Goal: Information Seeking & Learning: Learn about a topic

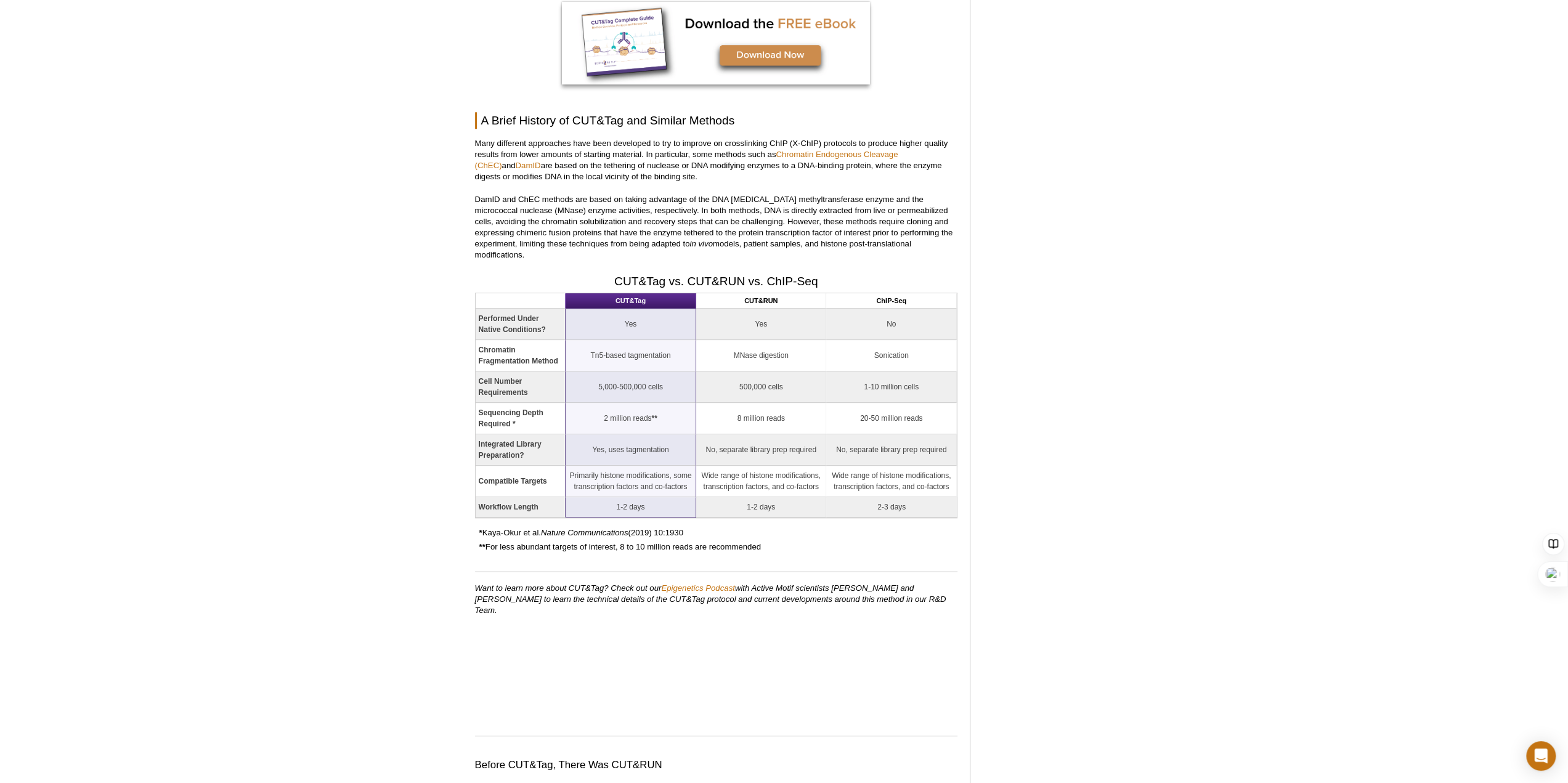
scroll to position [1171, 0]
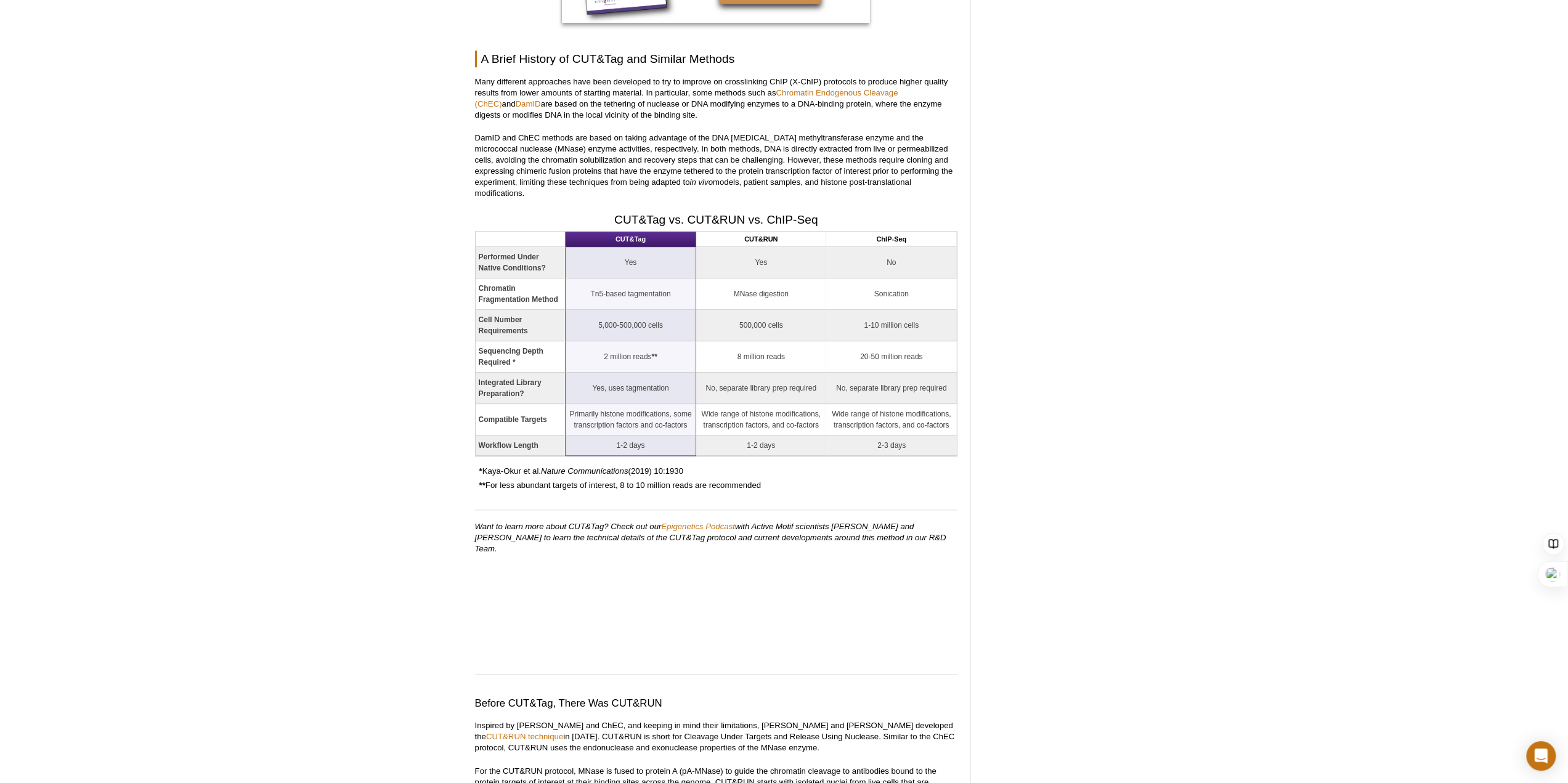
click at [637, 314] on td "5,000-500,000 cells" at bounding box center [631, 325] width 131 height 31
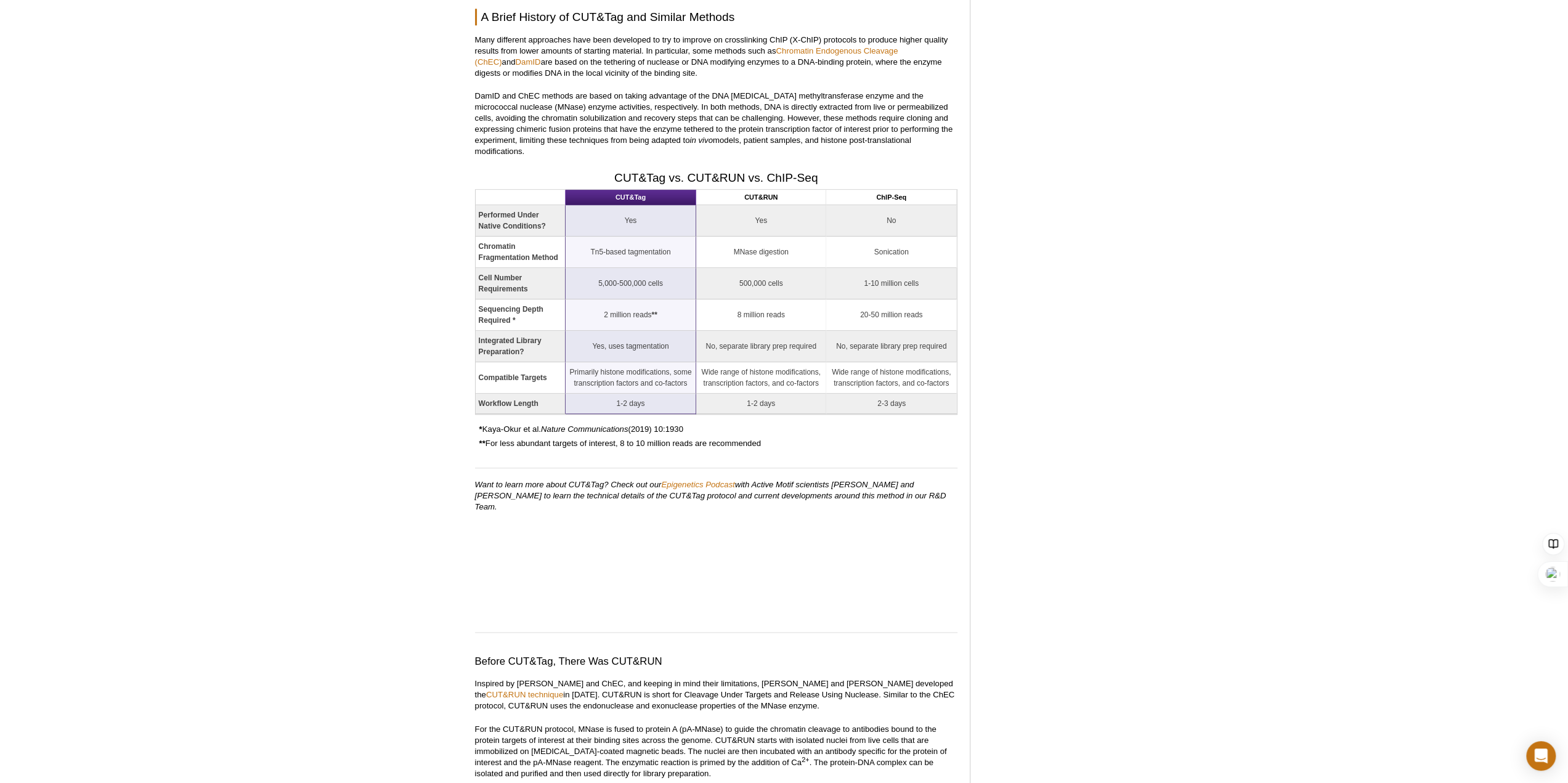
scroll to position [1232, 0]
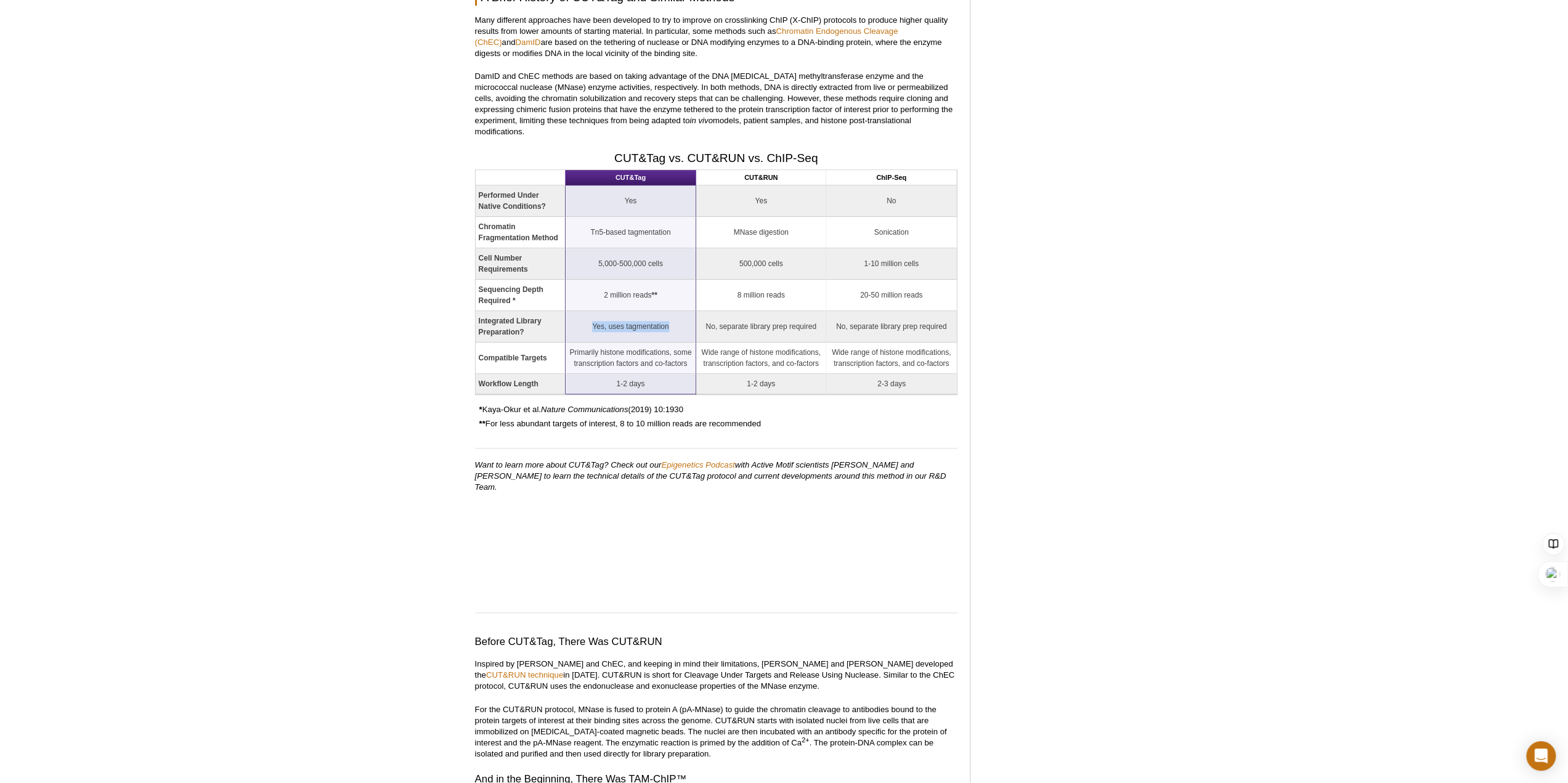
drag, startPoint x: 591, startPoint y: 312, endPoint x: 674, endPoint y: 315, distance: 83.1
click at [674, 315] on td "Yes, uses tagmentation" at bounding box center [631, 326] width 131 height 31
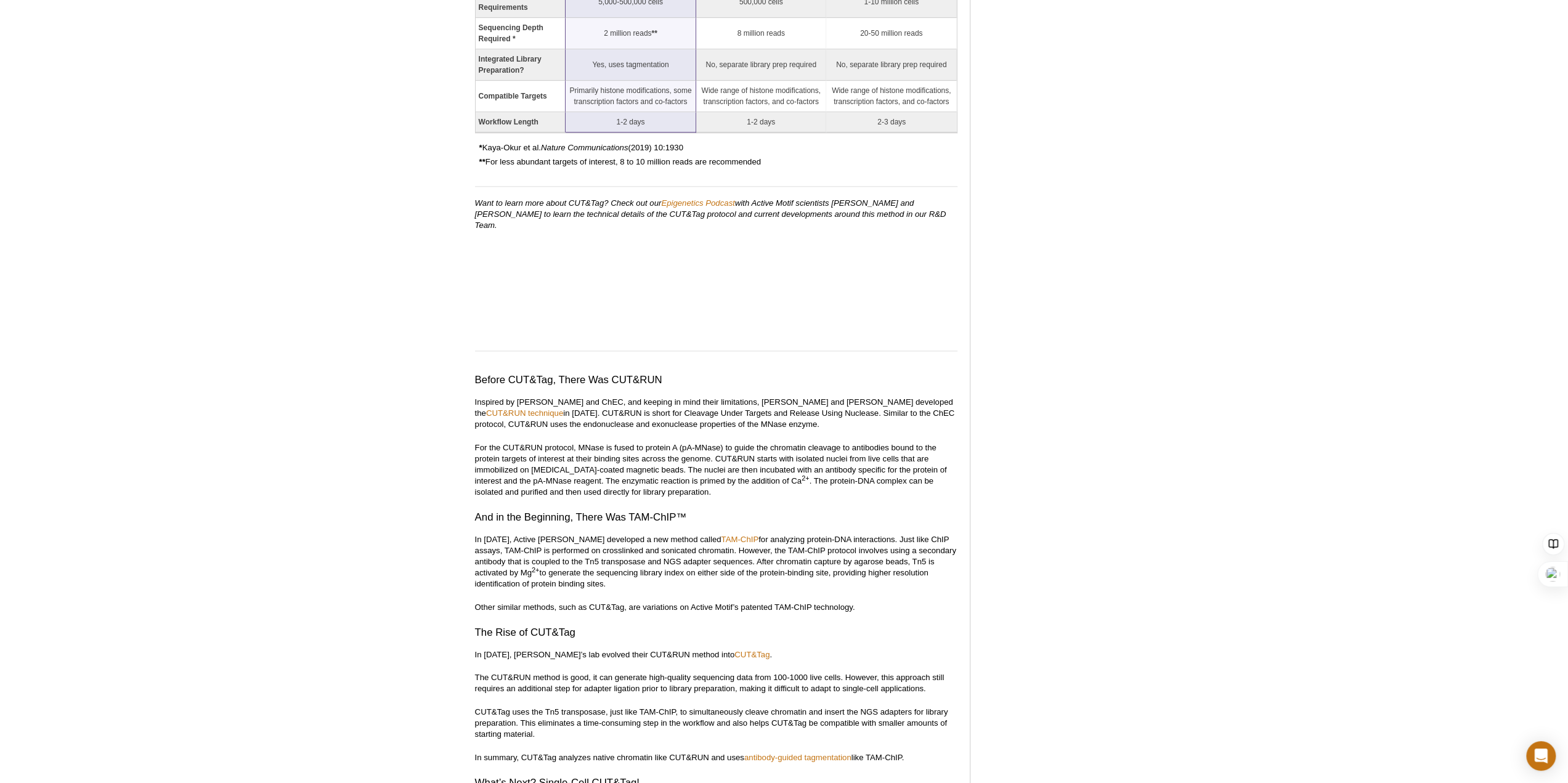
scroll to position [1540, 0]
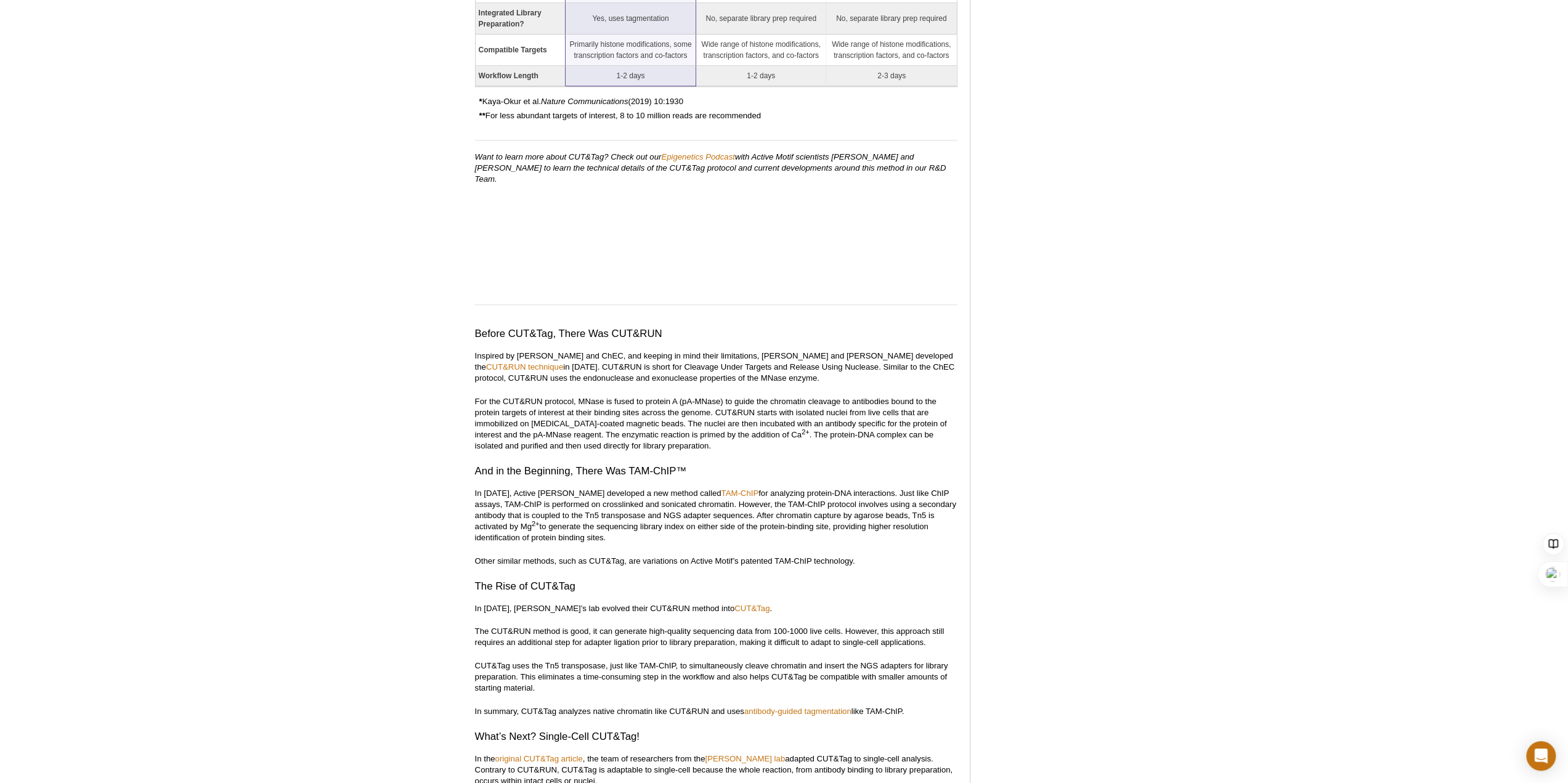
click at [559, 326] on h3 "Before CUT&Tag, There Was CUT&RUN" at bounding box center [716, 334] width 482 height 15
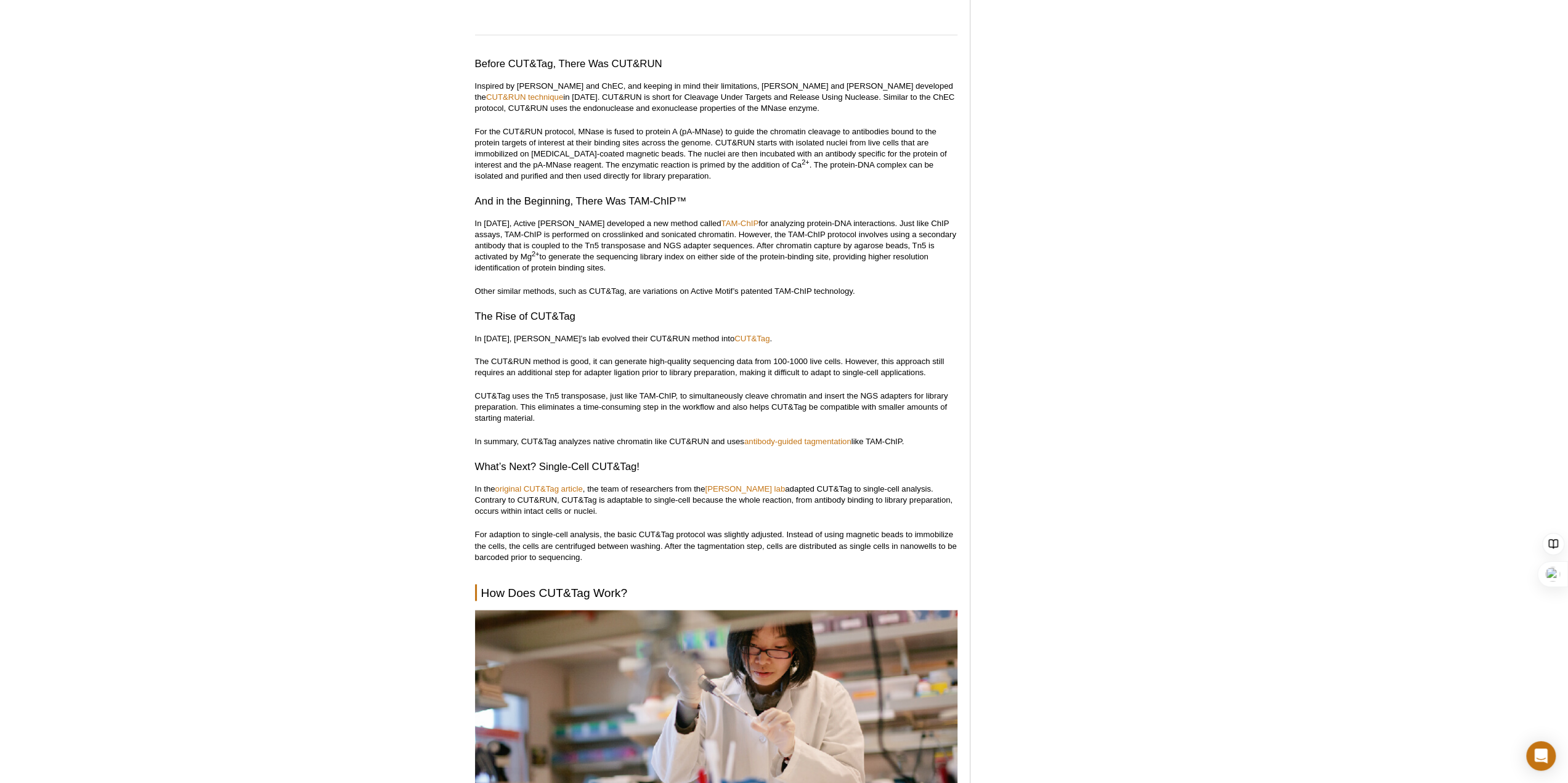
scroll to position [1848, 0]
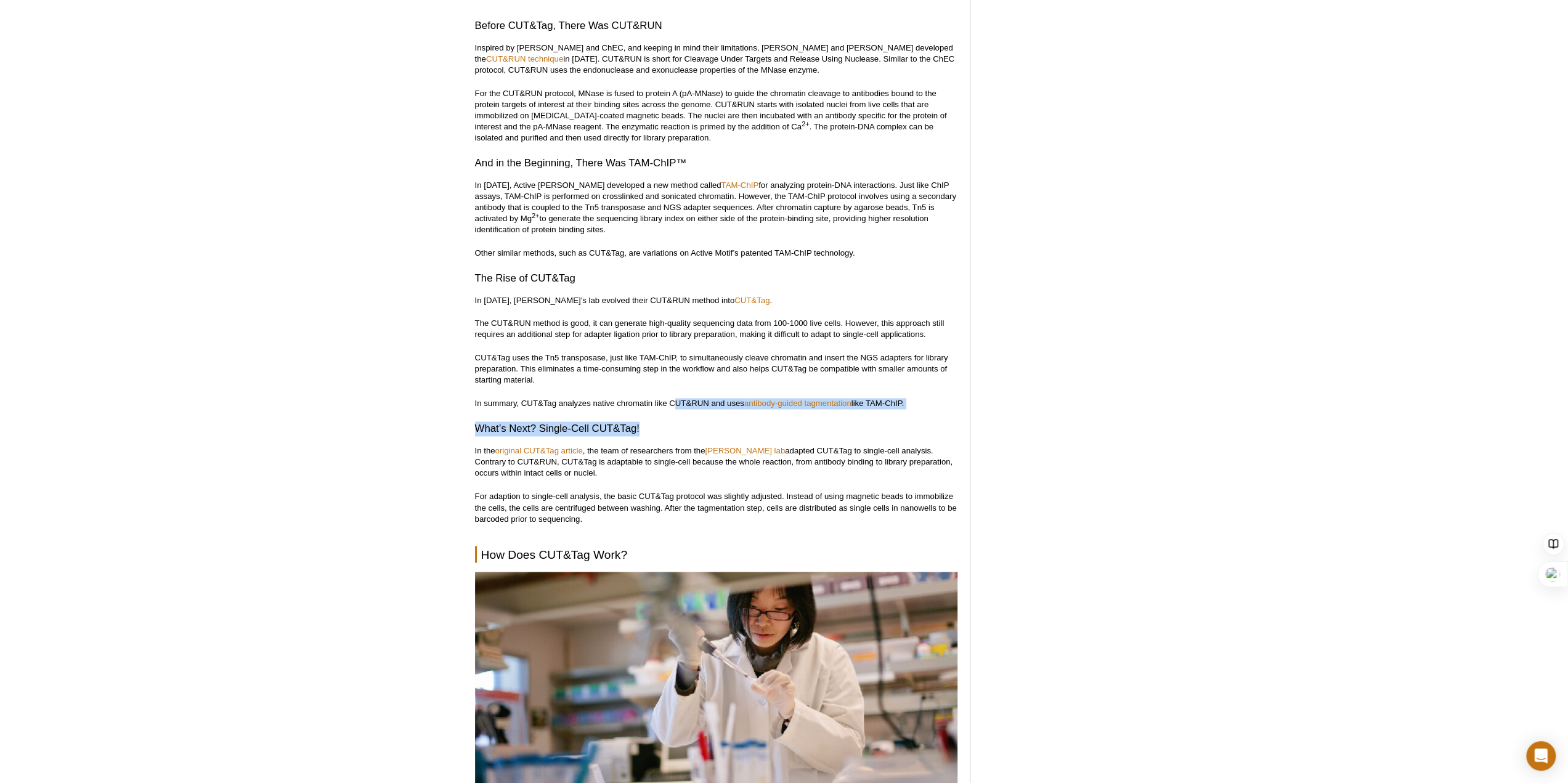
drag, startPoint x: 673, startPoint y: 375, endPoint x: 884, endPoint y: 392, distance: 211.7
drag, startPoint x: 471, startPoint y: 408, endPoint x: 655, endPoint y: 412, distance: 184.0
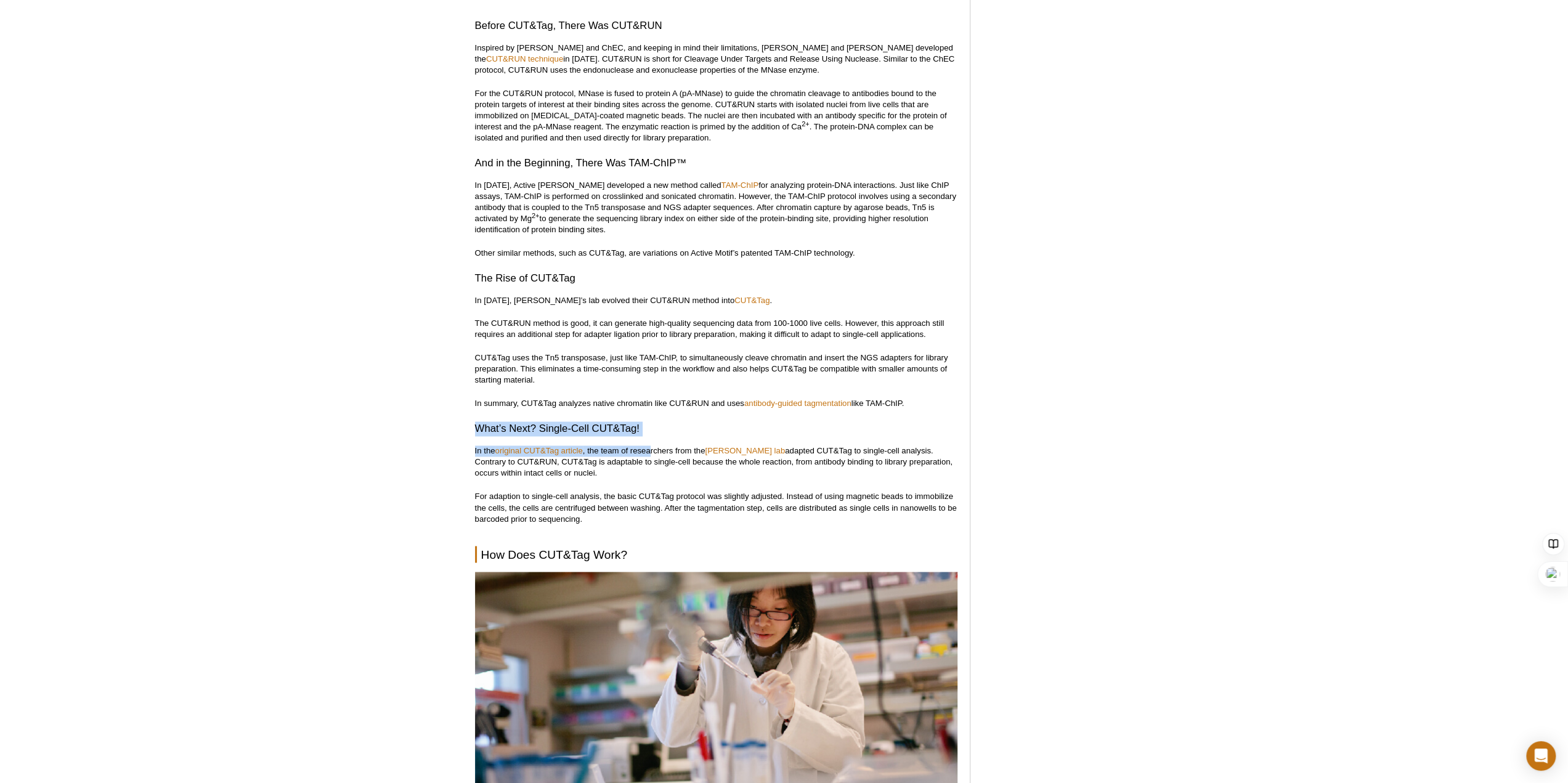
click at [664, 422] on h3 "What’s Next? Single-Cell CUT&Tag!" at bounding box center [716, 429] width 482 height 15
click at [671, 422] on h3 "What’s Next? Single-Cell CUT&Tag!" at bounding box center [716, 429] width 482 height 15
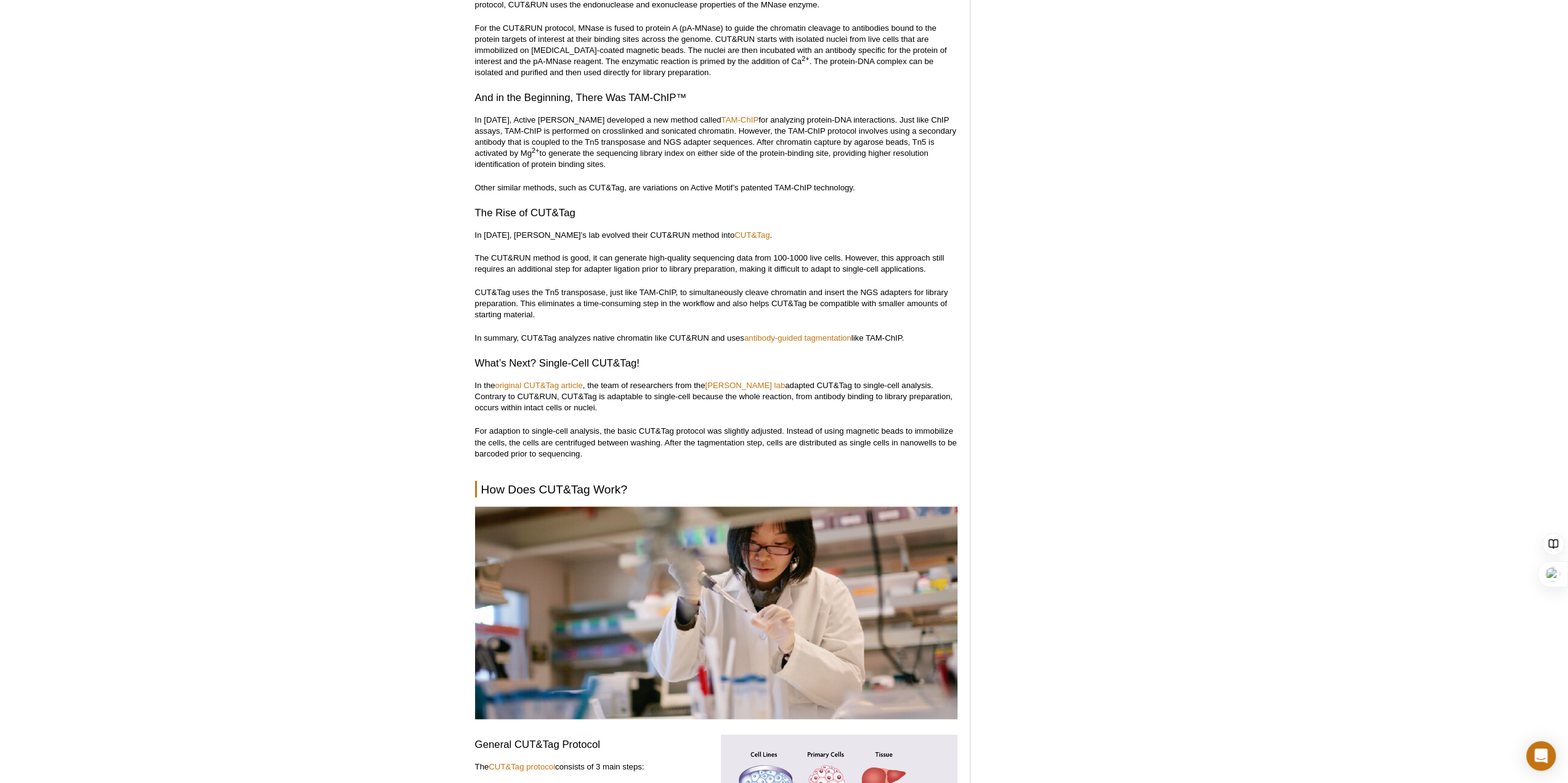
scroll to position [1971, 0]
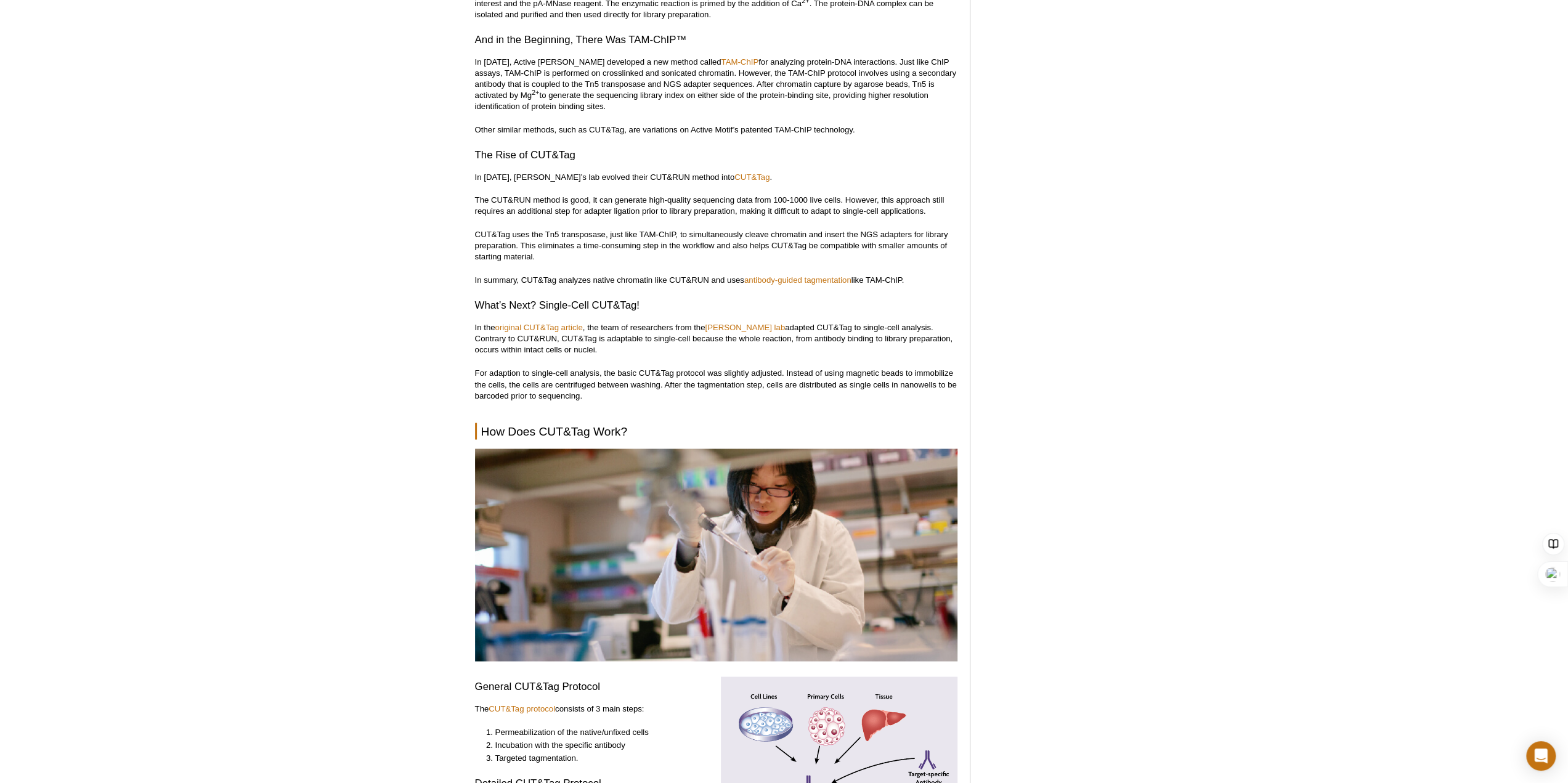
click at [516, 322] on p "In the original CUT&Tag article , the team of researchers from the [PERSON_NAME…" at bounding box center [716, 339] width 482 height 33
drag, startPoint x: 494, startPoint y: 327, endPoint x: 600, endPoint y: 331, distance: 106.1
click at [600, 331] on p "In the original CUT&Tag article , the team of researchers from the [PERSON_NAME…" at bounding box center [716, 339] width 482 height 33
drag, startPoint x: 474, startPoint y: 348, endPoint x: 618, endPoint y: 354, distance: 144.1
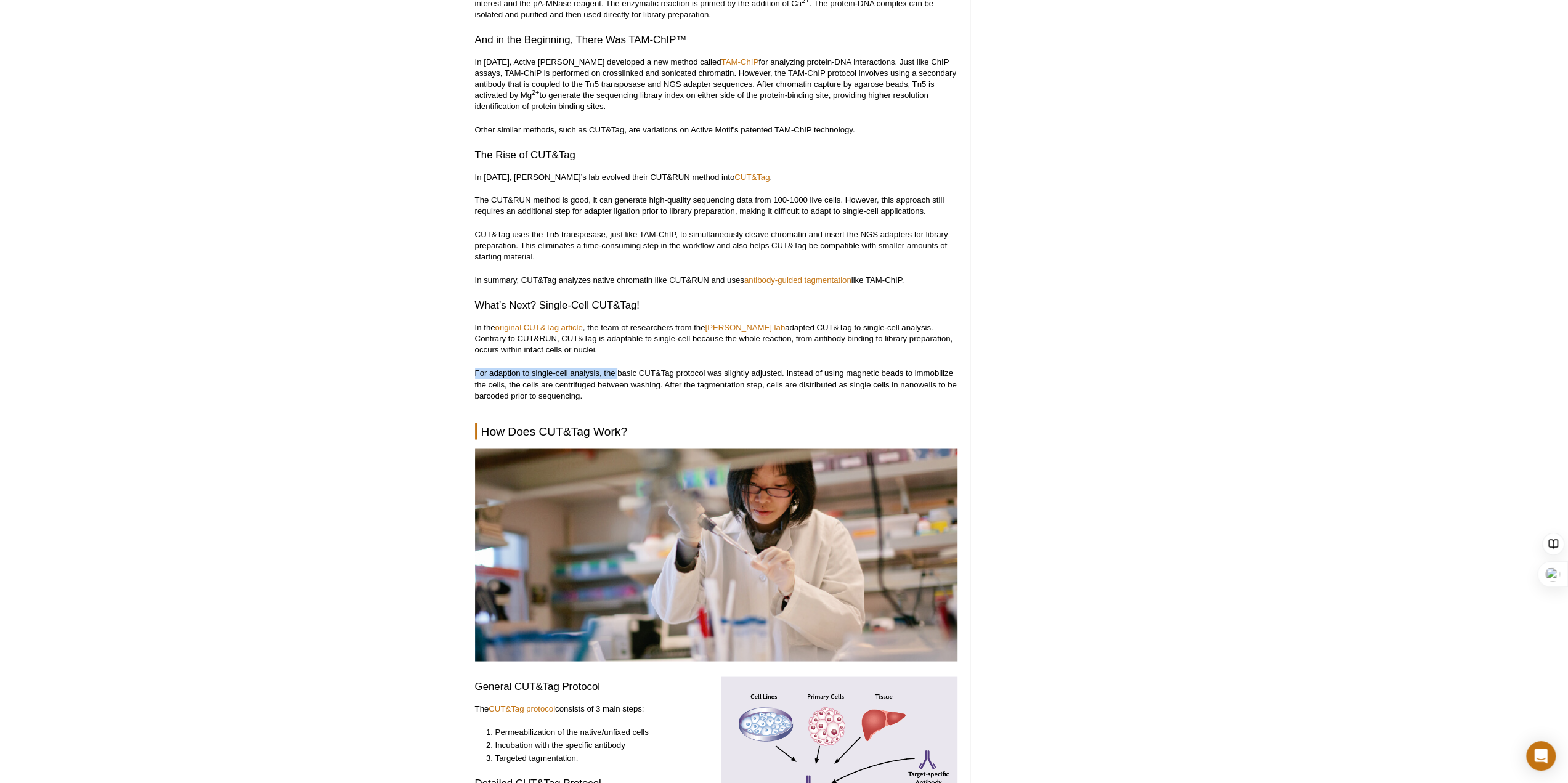
click at [618, 368] on p "For adaption to single-cell analysis, the basic CUT&Tag protocol was slightly a…" at bounding box center [716, 384] width 482 height 33
drag, startPoint x: 606, startPoint y: 352, endPoint x: 787, endPoint y: 356, distance: 181.0
click at [787, 368] on p "For adaption to single-cell analysis, the basic CUT&Tag protocol was slightly a…" at bounding box center [716, 384] width 482 height 33
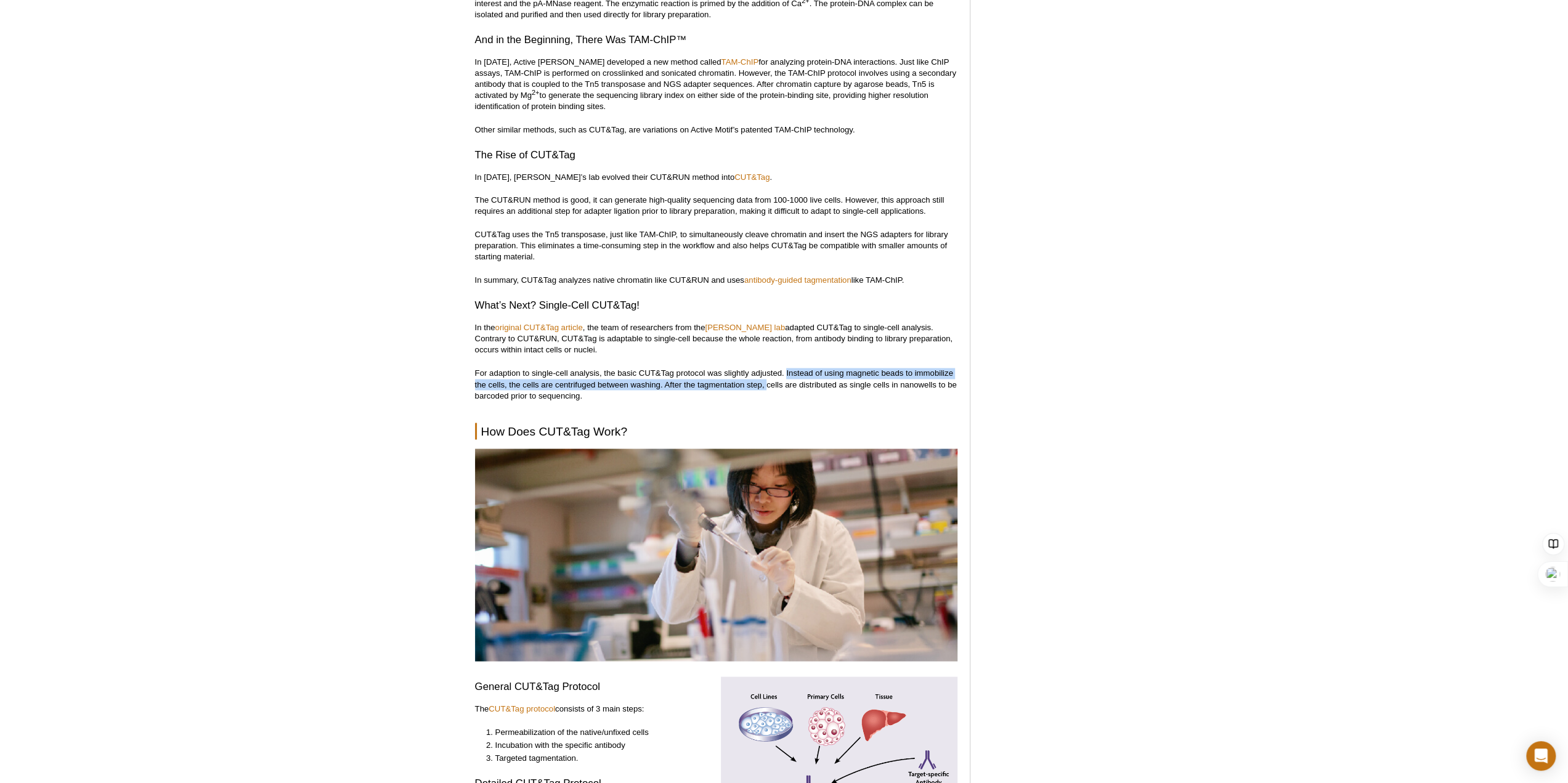
drag, startPoint x: 786, startPoint y: 346, endPoint x: 768, endPoint y: 363, distance: 24.8
click at [768, 368] on p "For adaption to single-cell analysis, the basic CUT&Tag protocol was slightly a…" at bounding box center [716, 384] width 482 height 33
drag, startPoint x: 509, startPoint y: 371, endPoint x: 627, endPoint y: 372, distance: 118.0
click at [627, 372] on p "For adaption to single-cell analysis, the basic CUT&Tag protocol was slightly a…" at bounding box center [716, 384] width 482 height 33
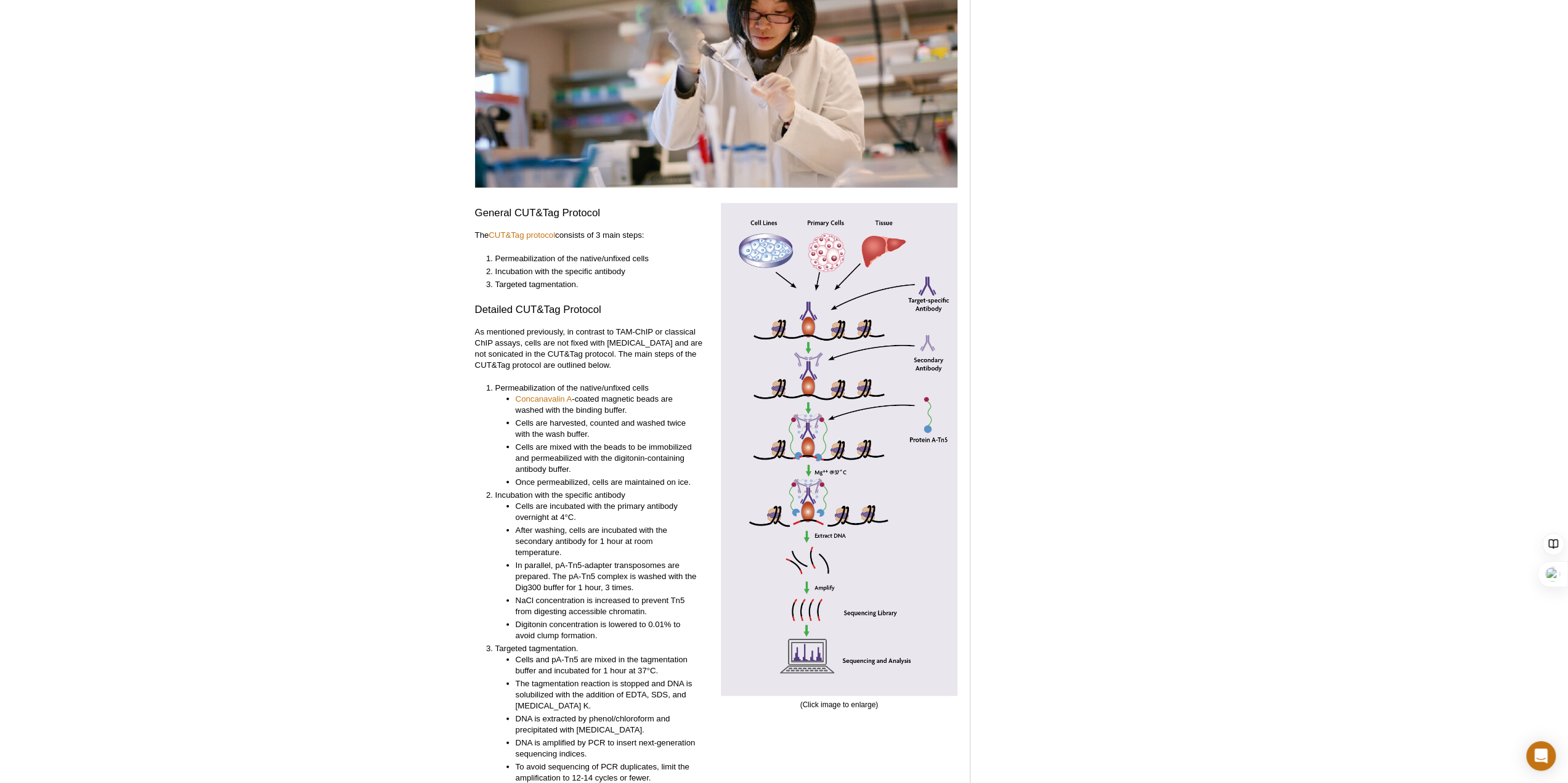
scroll to position [2464, 0]
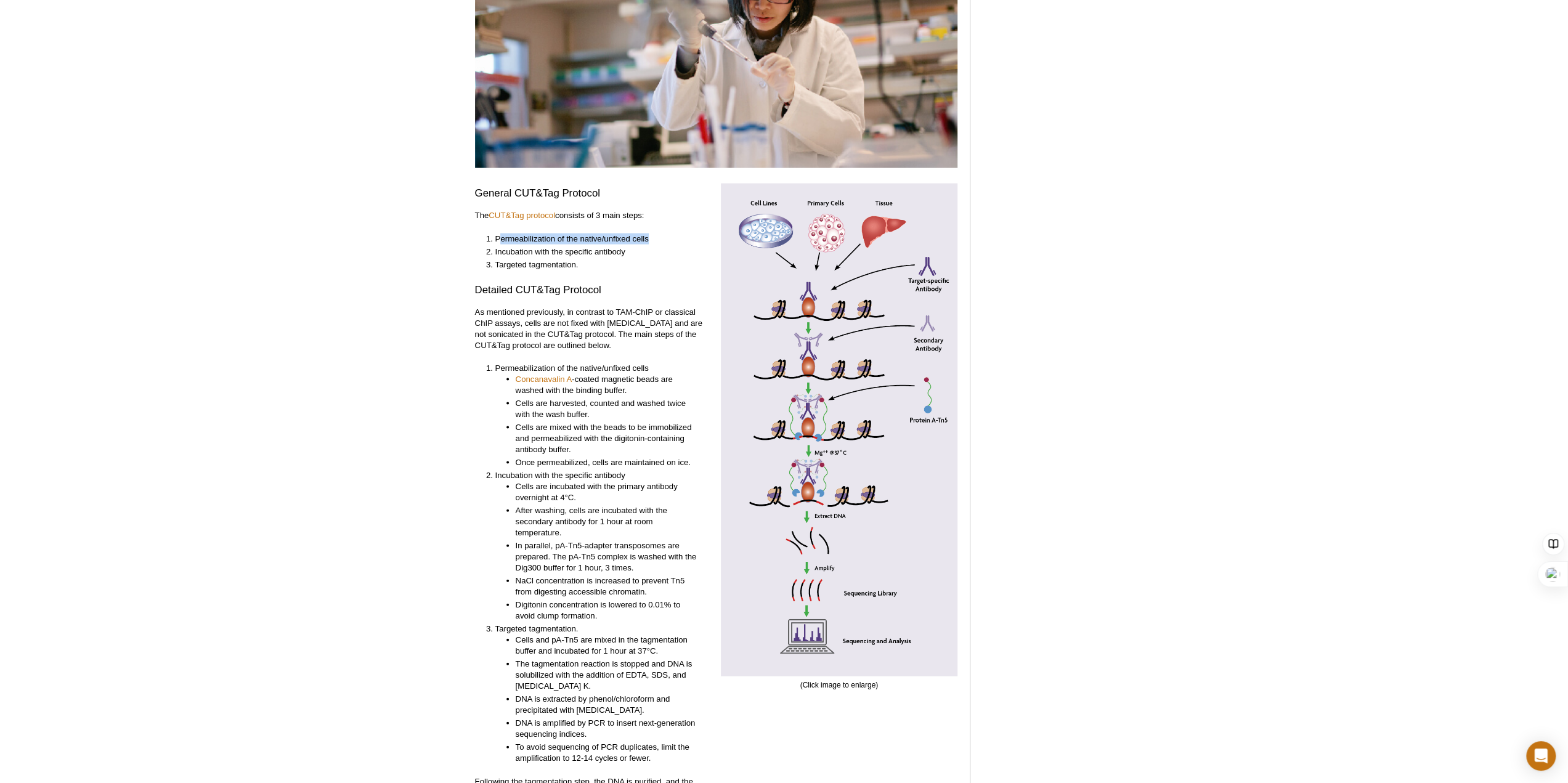
drag, startPoint x: 501, startPoint y: 213, endPoint x: 707, endPoint y: 213, distance: 206.0
click at [707, 213] on div "General CUT&Tag Protocol The CUT&Tag protocol consists of 3 main steps: Permeab…" at bounding box center [593, 496] width 236 height 627
click at [660, 234] on li "Permeabilization of the native/unfixed cells" at bounding box center [598, 239] width 204 height 11
click at [645, 234] on li "Permeabilization of the native/unfixed cells" at bounding box center [598, 239] width 204 height 11
drag, startPoint x: 497, startPoint y: 227, endPoint x: 636, endPoint y: 228, distance: 139.0
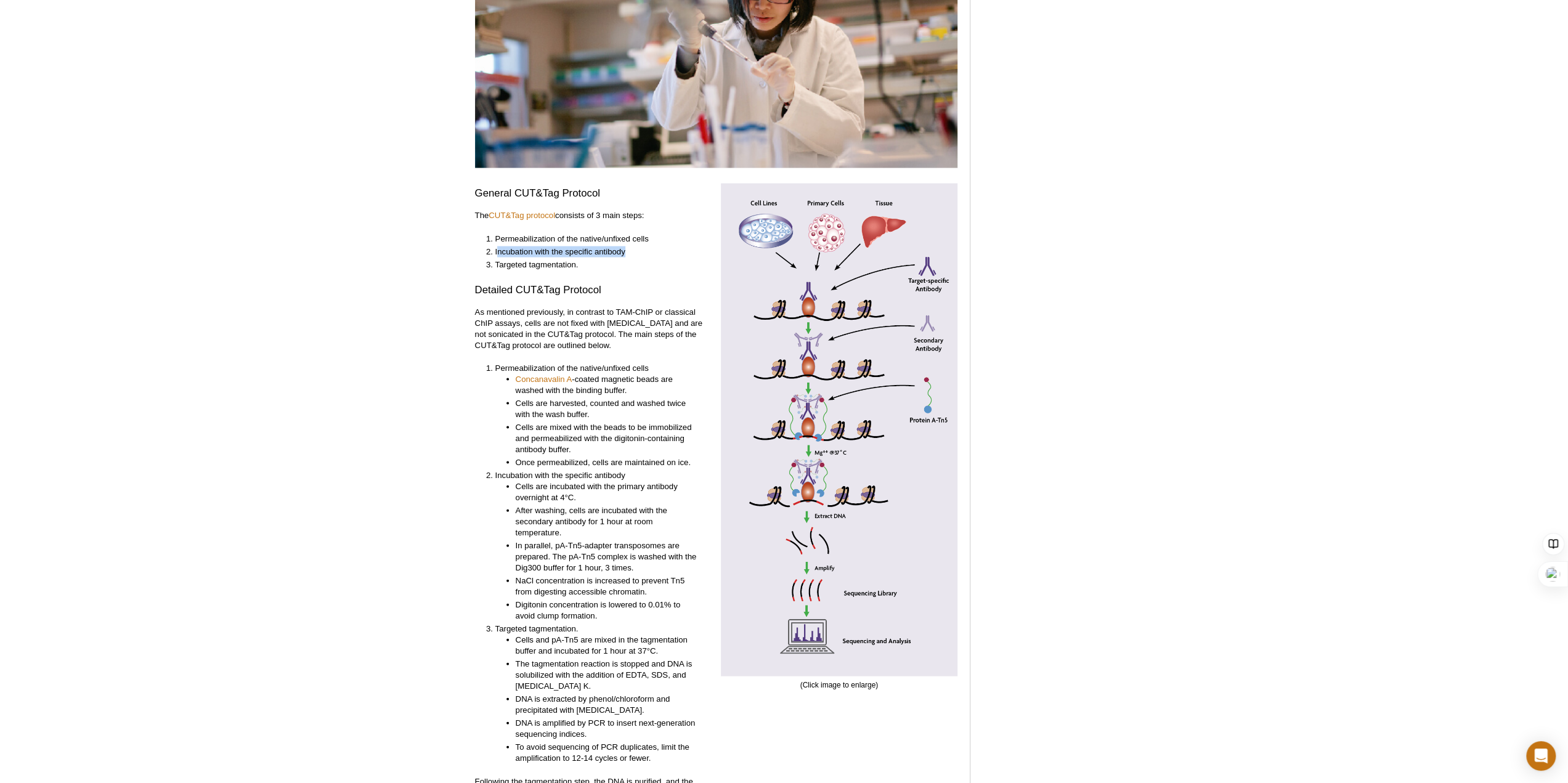
click at [636, 247] on li "Incubation with the specific antibody" at bounding box center [598, 252] width 204 height 11
click at [514, 259] on li "Targeted tagmentation." at bounding box center [598, 265] width 204 height 11
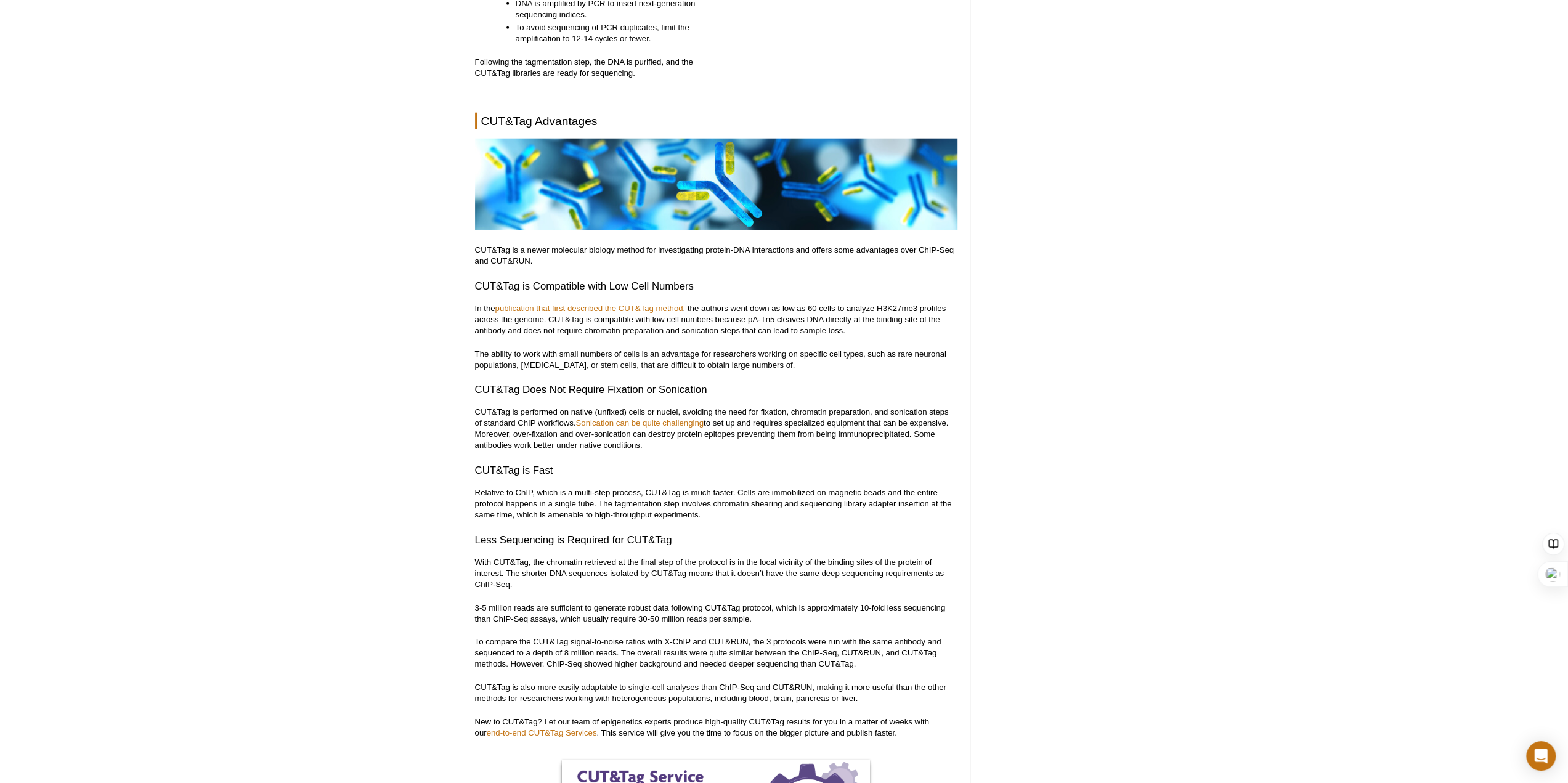
scroll to position [3203, 0]
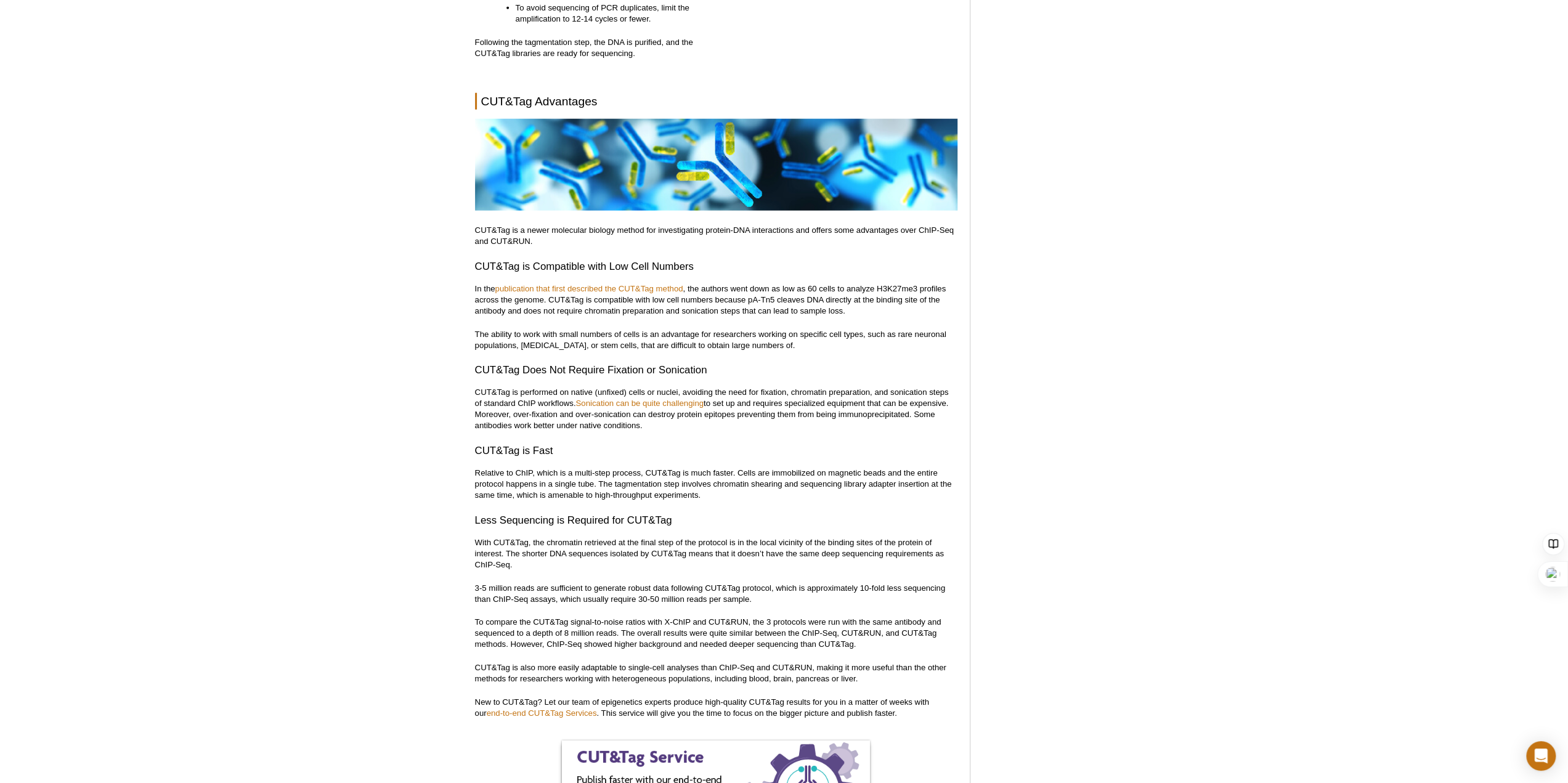
click at [671, 444] on h3 "CUT&Tag is Fast" at bounding box center [716, 451] width 482 height 15
drag, startPoint x: 479, startPoint y: 345, endPoint x: 707, endPoint y: 345, distance: 228.0
click at [707, 363] on h3 "CUT&Tag Does Not Require Fixation or Sonication" at bounding box center [716, 371] width 482 height 15
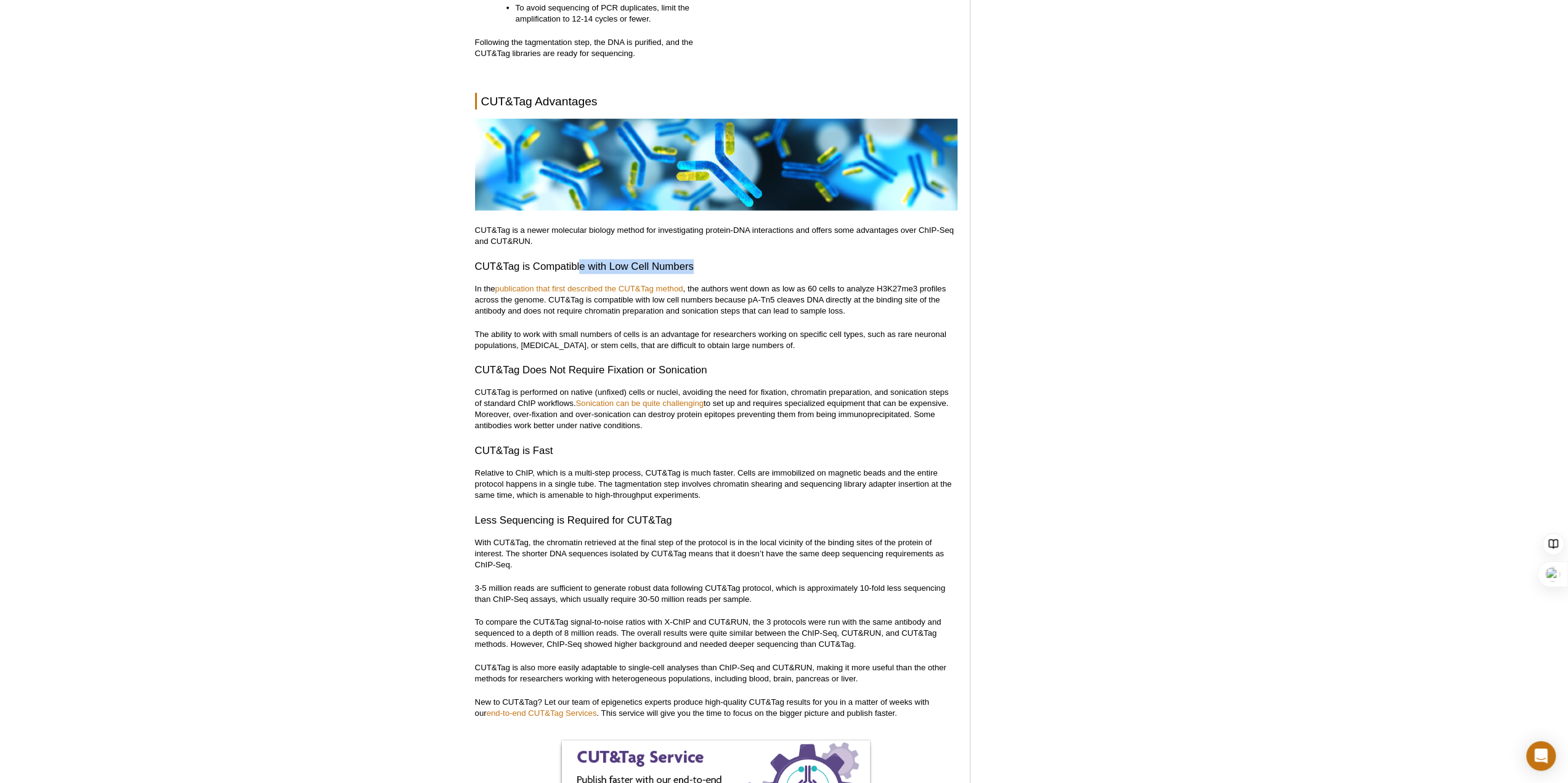
drag, startPoint x: 581, startPoint y: 243, endPoint x: 733, endPoint y: 243, distance: 152.0
click at [733, 259] on h3 "CUT&Tag is Compatible with Low Cell Numbers" at bounding box center [716, 267] width 482 height 15
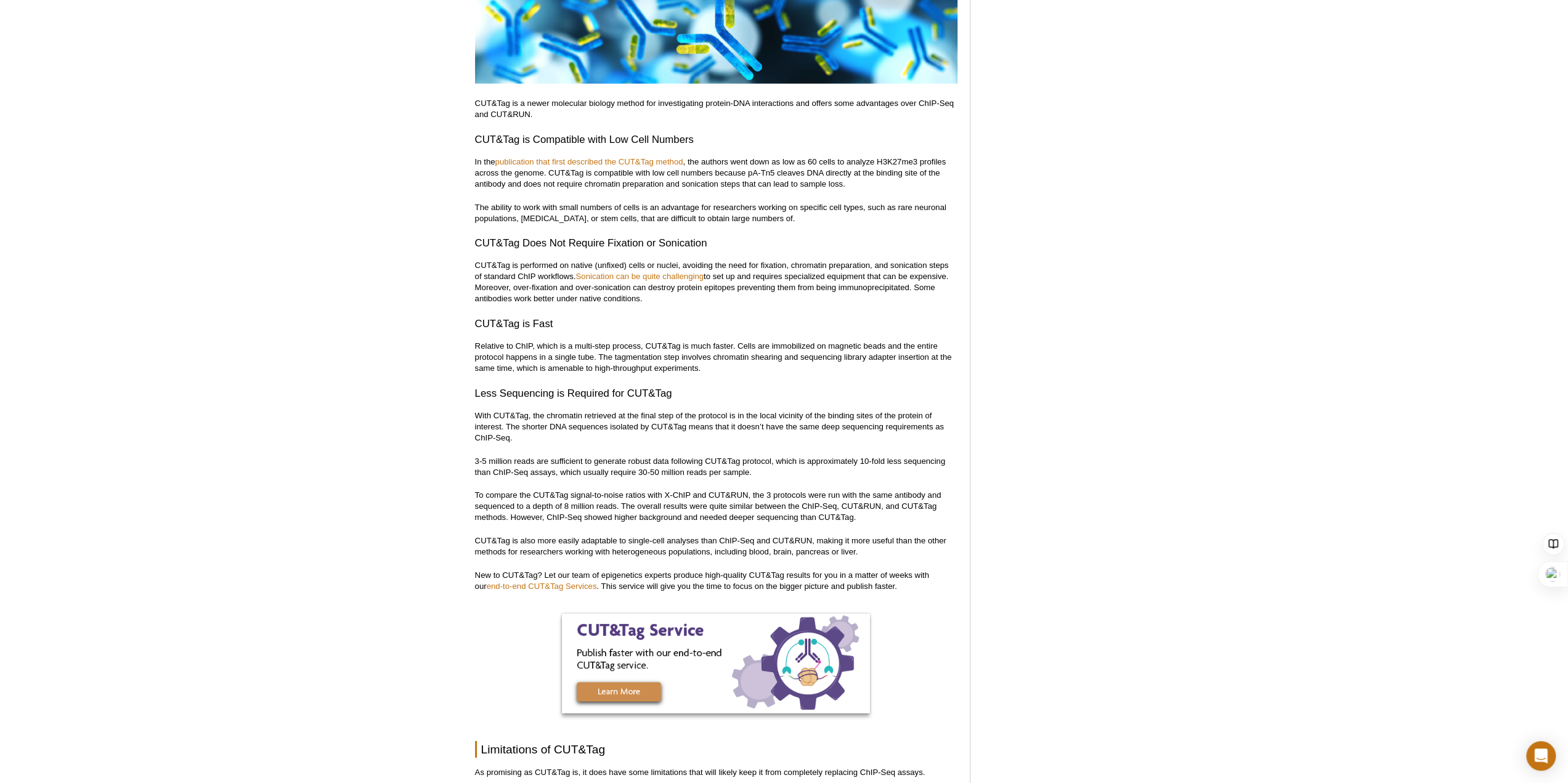
scroll to position [3327, 0]
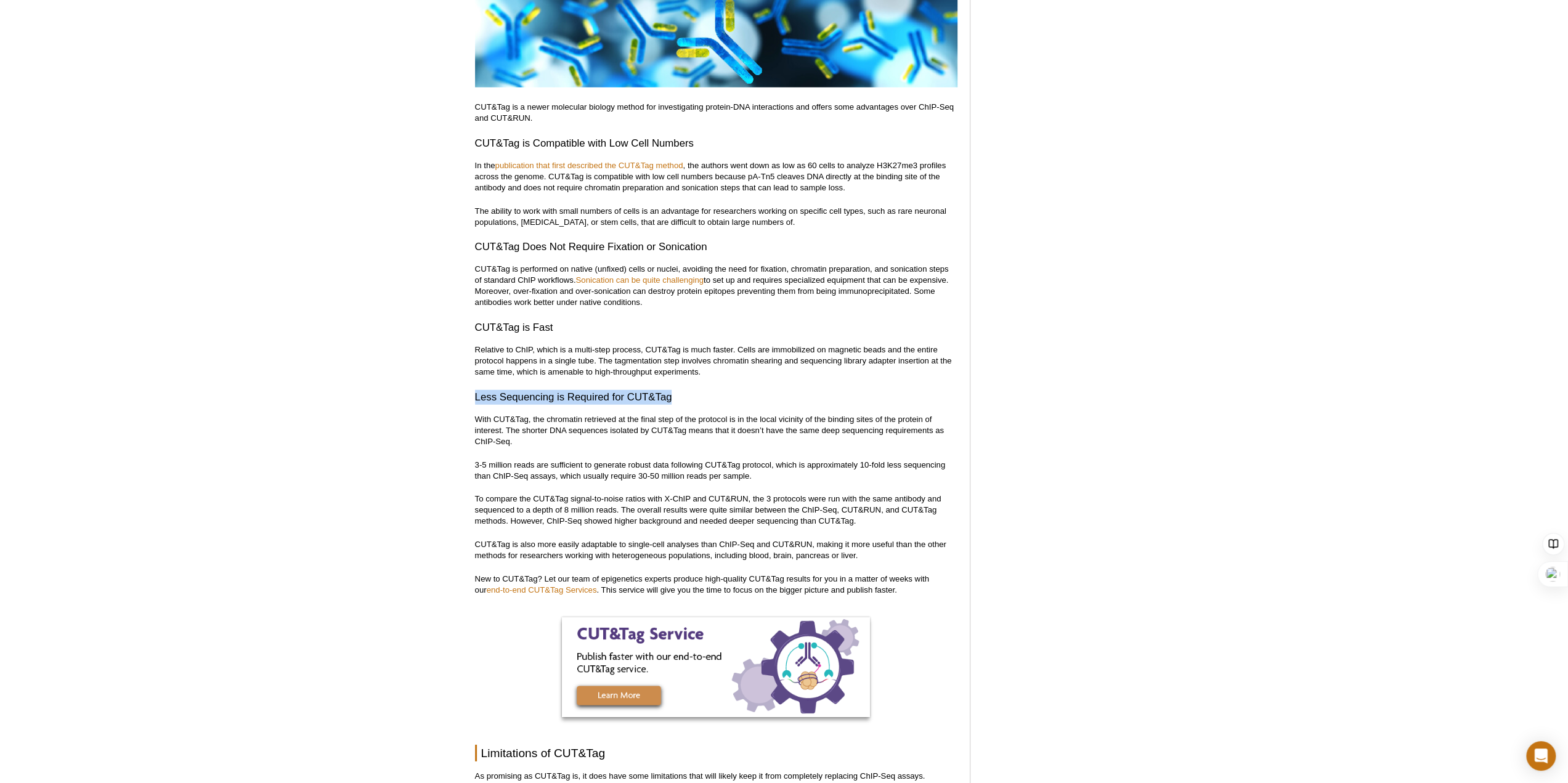
drag, startPoint x: 476, startPoint y: 374, endPoint x: 731, endPoint y: 374, distance: 255.0
click at [731, 390] on h3 "Less Sequencing is Required for CUT&Tag" at bounding box center [716, 397] width 482 height 15
drag, startPoint x: 477, startPoint y: 372, endPoint x: 768, endPoint y: 365, distance: 291.1
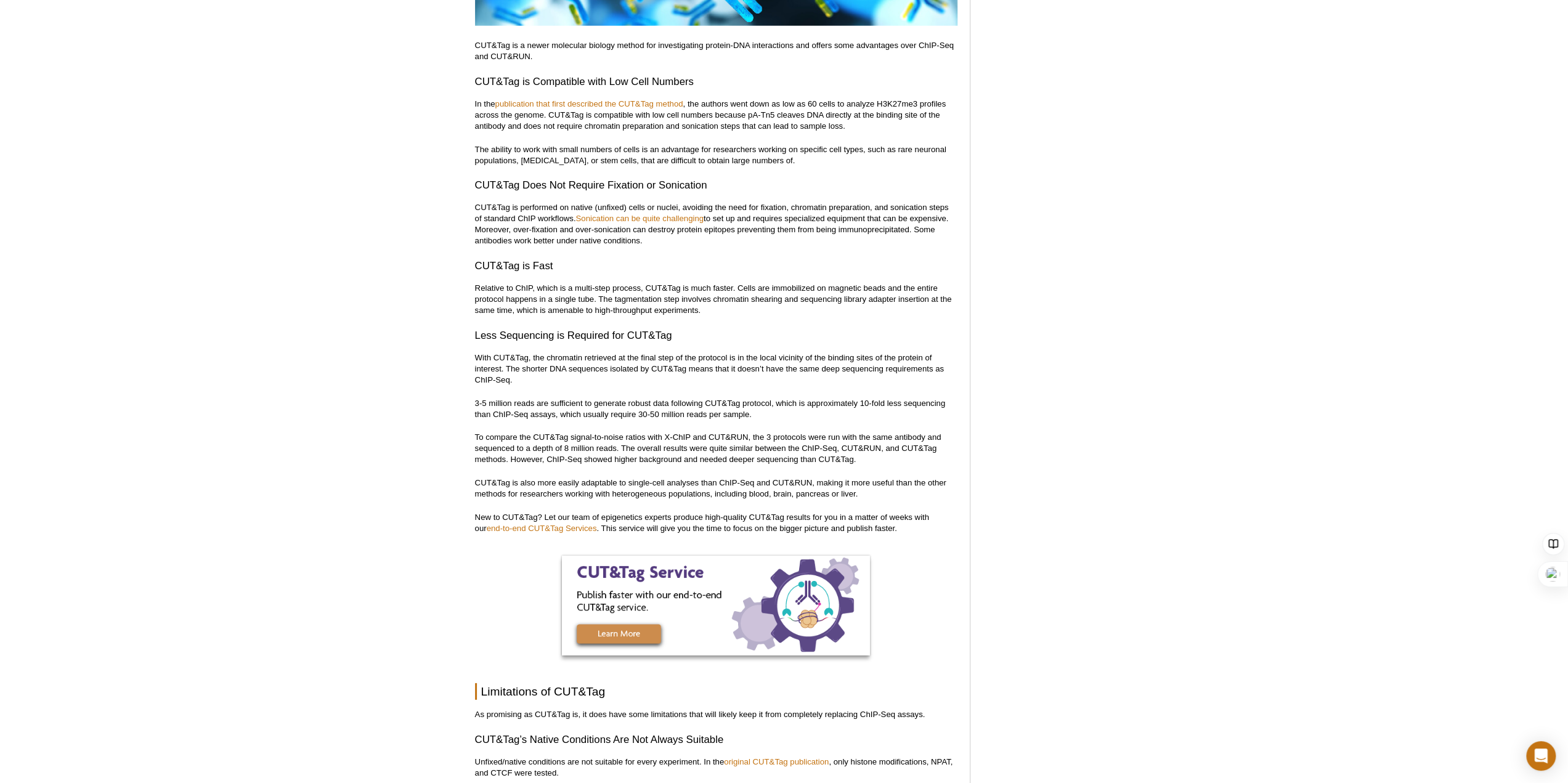
scroll to position [3203, 0]
